Goal: Obtain resource: Download file/media

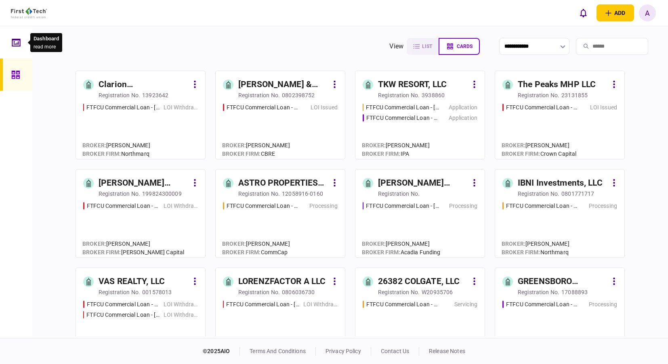
drag, startPoint x: 15, startPoint y: 50, endPoint x: 21, endPoint y: 60, distance: 11.6
click at [15, 50] on div at bounding box center [18, 42] width 13 height 32
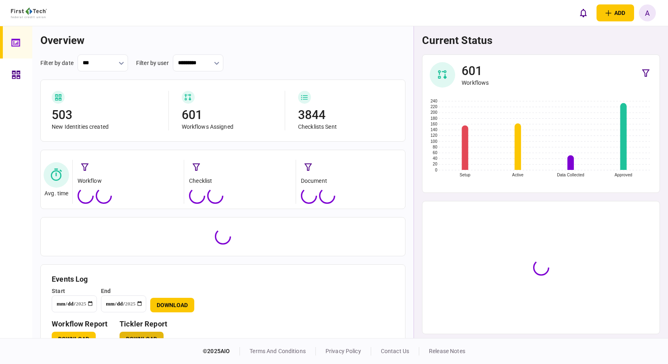
click at [139, 336] on button "Download" at bounding box center [142, 339] width 44 height 15
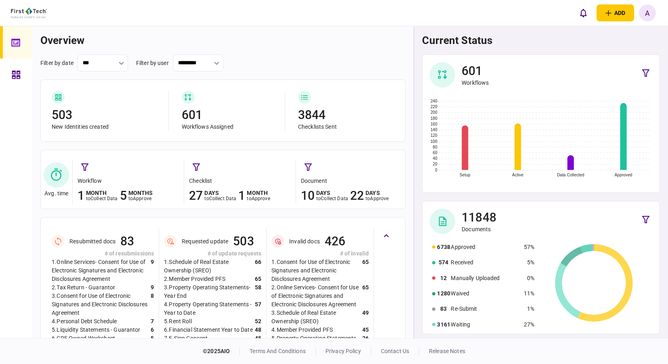
click at [17, 69] on div at bounding box center [18, 75] width 13 height 32
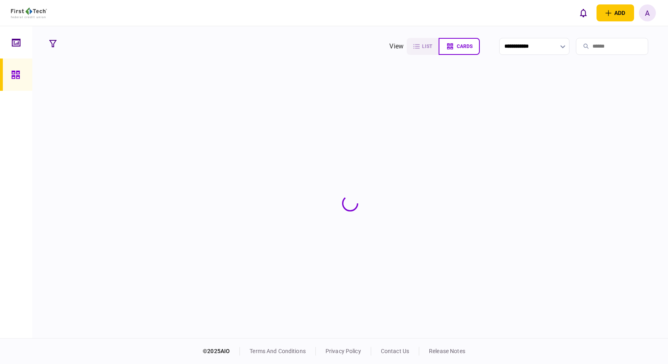
click at [597, 46] on input "search" at bounding box center [612, 46] width 72 height 17
type input "*****"
click at [12, 77] on icon at bounding box center [15, 75] width 8 height 8
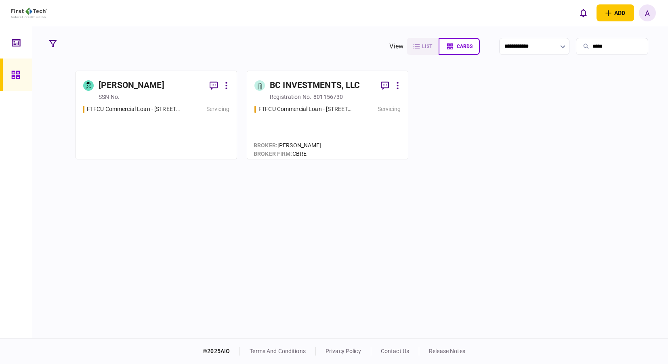
click at [146, 98] on div "SSN no." at bounding box center [164, 97] width 131 height 8
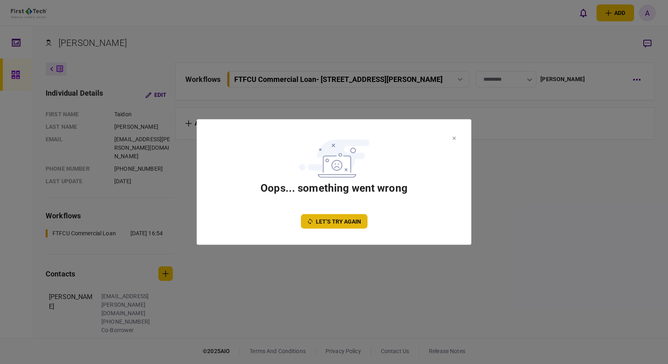
click at [308, 223] on icon "let’s try again" at bounding box center [310, 221] width 6 height 6
